Goal: Communication & Community: Answer question/provide support

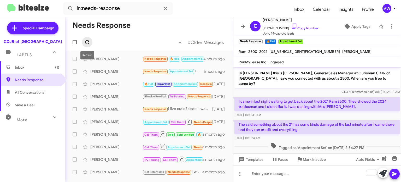
click at [85, 44] on icon at bounding box center [87, 42] width 6 height 6
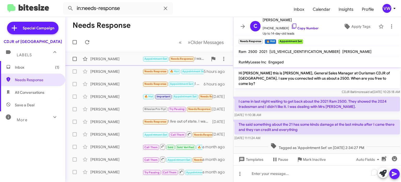
click at [178, 59] on span "Needs Response" at bounding box center [182, 58] width 22 height 3
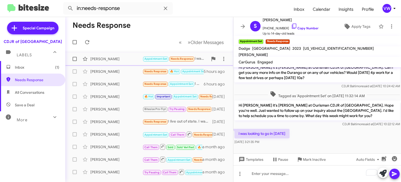
click at [179, 60] on span "Needs Response" at bounding box center [182, 58] width 22 height 3
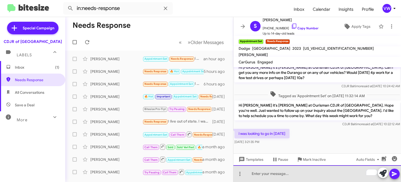
click at [260, 177] on div "To enrich screen reader interactions, please activate Accessibility in Grammarl…" at bounding box center [317, 173] width 168 height 17
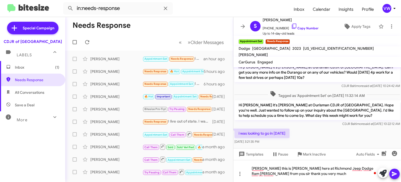
drag, startPoint x: 352, startPoint y: 139, endPoint x: 358, endPoint y: 128, distance: 12.7
click at [353, 135] on div "i was looking to go in [DATE][DATE] 3:21:35 PM" at bounding box center [317, 136] width 168 height 18
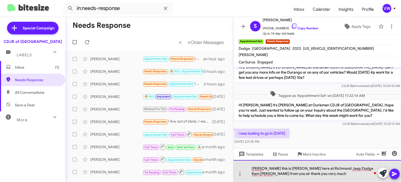
click at [311, 176] on div "[PERSON_NAME] this is [PERSON_NAME] here at Richmond Jeep Dodge Ram [PERSON_NAM…" at bounding box center [317, 171] width 168 height 22
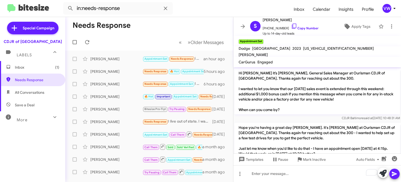
drag, startPoint x: 275, startPoint y: 157, endPoint x: 297, endPoint y: 149, distance: 23.6
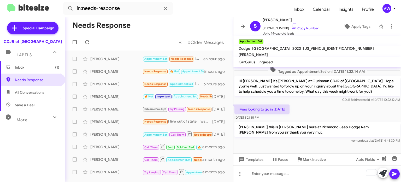
scroll to position [128, 0]
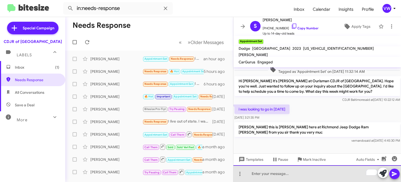
click at [275, 178] on div "To enrich screen reader interactions, please activate Accessibility in Grammarl…" at bounding box center [317, 173] width 168 height 17
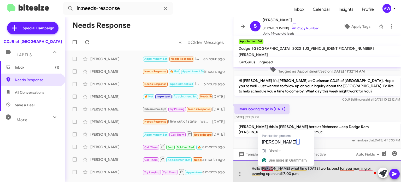
click at [267, 167] on div "Hello [PERSON_NAME] what time [DATE] works best for you morning or evening open…" at bounding box center [317, 171] width 168 height 22
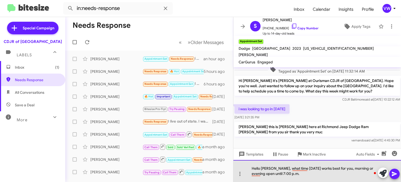
click at [341, 166] on div "Hello [PERSON_NAME], what time [DATE] works best for you, morning or evening op…" at bounding box center [317, 171] width 168 height 22
click at [346, 168] on div "Hello [PERSON_NAME], what time [DATE] works best for you? morning or evening op…" at bounding box center [317, 171] width 168 height 22
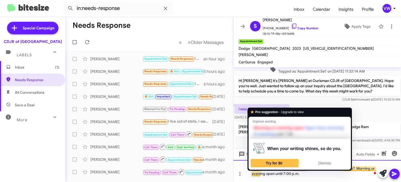
click at [261, 173] on div "Hello [PERSON_NAME], what time [DATE] works best for you? Morning or evening op…" at bounding box center [317, 171] width 168 height 22
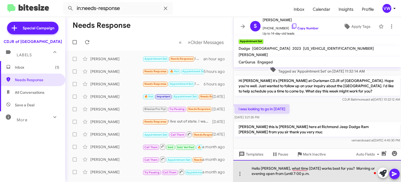
click at [270, 173] on div "Hello [PERSON_NAME], what time [DATE] works best for you? Morning or evening op…" at bounding box center [317, 171] width 168 height 22
click at [269, 173] on div "Hello [PERSON_NAME], what time [DATE] works best for you? Morning or evening op…" at bounding box center [317, 171] width 168 height 22
drag, startPoint x: 320, startPoint y: 178, endPoint x: 322, endPoint y: 175, distance: 3.0
click at [321, 176] on div "Hello [PERSON_NAME], what time [DATE] works best for you? Morning or evening op…" at bounding box center [317, 171] width 168 height 22
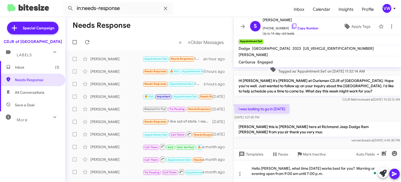
click at [394, 177] on span at bounding box center [394, 173] width 6 height 10
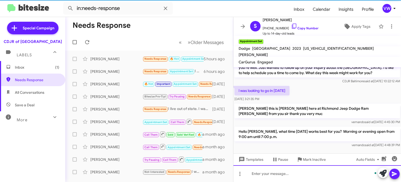
scroll to position [153, 0]
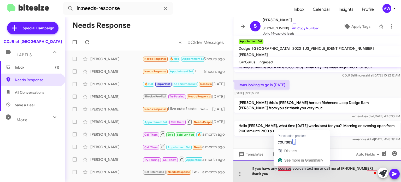
click at [294, 167] on div "If you have any courses you can text me or call me at [PHONE_NUMBER] thank you" at bounding box center [317, 171] width 168 height 22
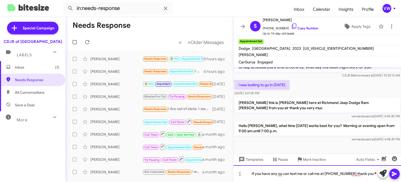
click at [283, 173] on div "If you have any ou can text me or call me at [PHONE_NUMBER] thank you" at bounding box center [317, 173] width 168 height 17
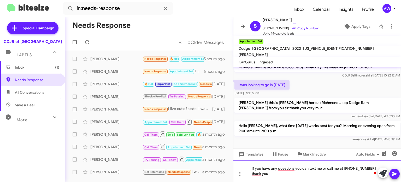
click at [344, 167] on div "If you have any questions you can text me or call me at [PHONE_NUMBER] thank you" at bounding box center [317, 171] width 168 height 22
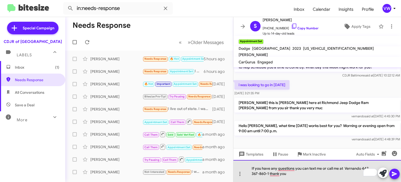
click at [343, 169] on div "If you have any questions you can text me or call me at Vernando 443-367-860-1 …" at bounding box center [317, 171] width 168 height 22
click at [359, 168] on div "If you have any questions you can text me or call me, Vernando [PHONE_NUMBER] t…" at bounding box center [317, 171] width 168 height 22
click at [289, 173] on div "If you have any questions, you can text me or call me, Vernando at 443-367-860-…" at bounding box center [317, 171] width 168 height 22
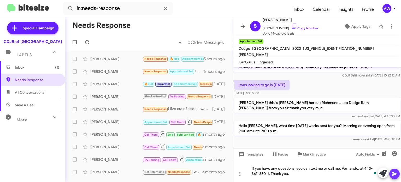
click at [396, 174] on icon at bounding box center [394, 173] width 6 height 6
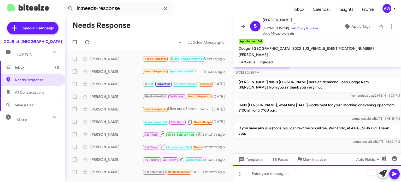
scroll to position [168, 0]
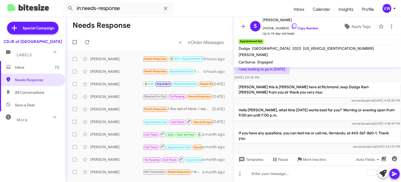
click at [33, 155] on div "Inbox (1) Needs Response All Conversations Save a Deal More Important 🔥 Hot App…" at bounding box center [32, 115] width 65 height 109
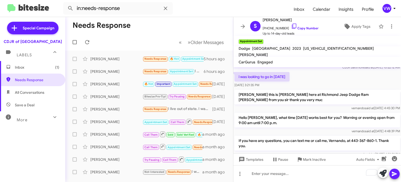
scroll to position [160, 0]
